Goal: Task Accomplishment & Management: Manage account settings

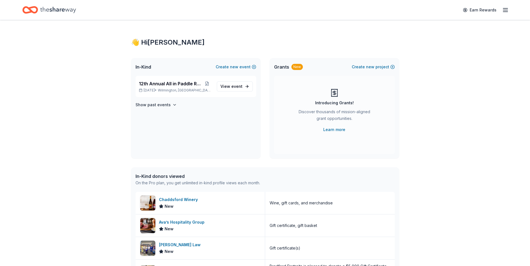
click at [506, 10] on line "button" at bounding box center [505, 10] width 4 height 0
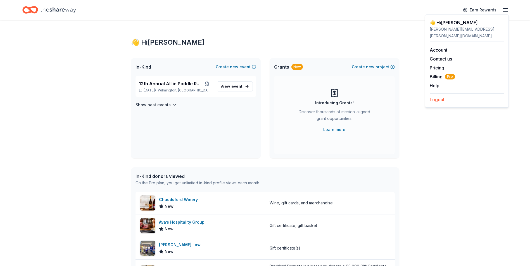
click at [435, 96] on button "Logout" at bounding box center [436, 99] width 15 height 7
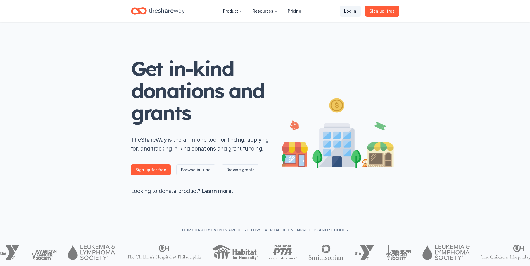
click at [350, 11] on link "Log in" at bounding box center [349, 11] width 21 height 11
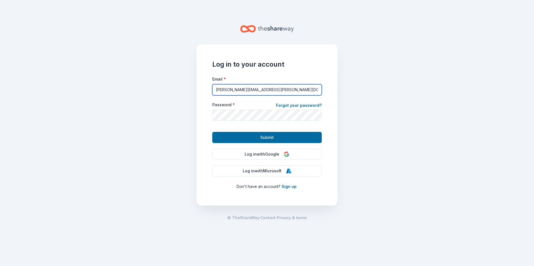
click at [315, 91] on input "[PERSON_NAME][EMAIL_ADDRESS][PERSON_NAME][DOMAIN_NAME]" at bounding box center [266, 89] width 109 height 11
type input "[EMAIL_ADDRESS][DOMAIN_NAME]"
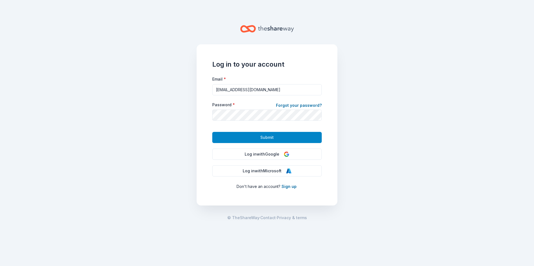
click at [267, 139] on span "Submit" at bounding box center [266, 137] width 13 height 7
